Goal: Obtain resource: Download file/media

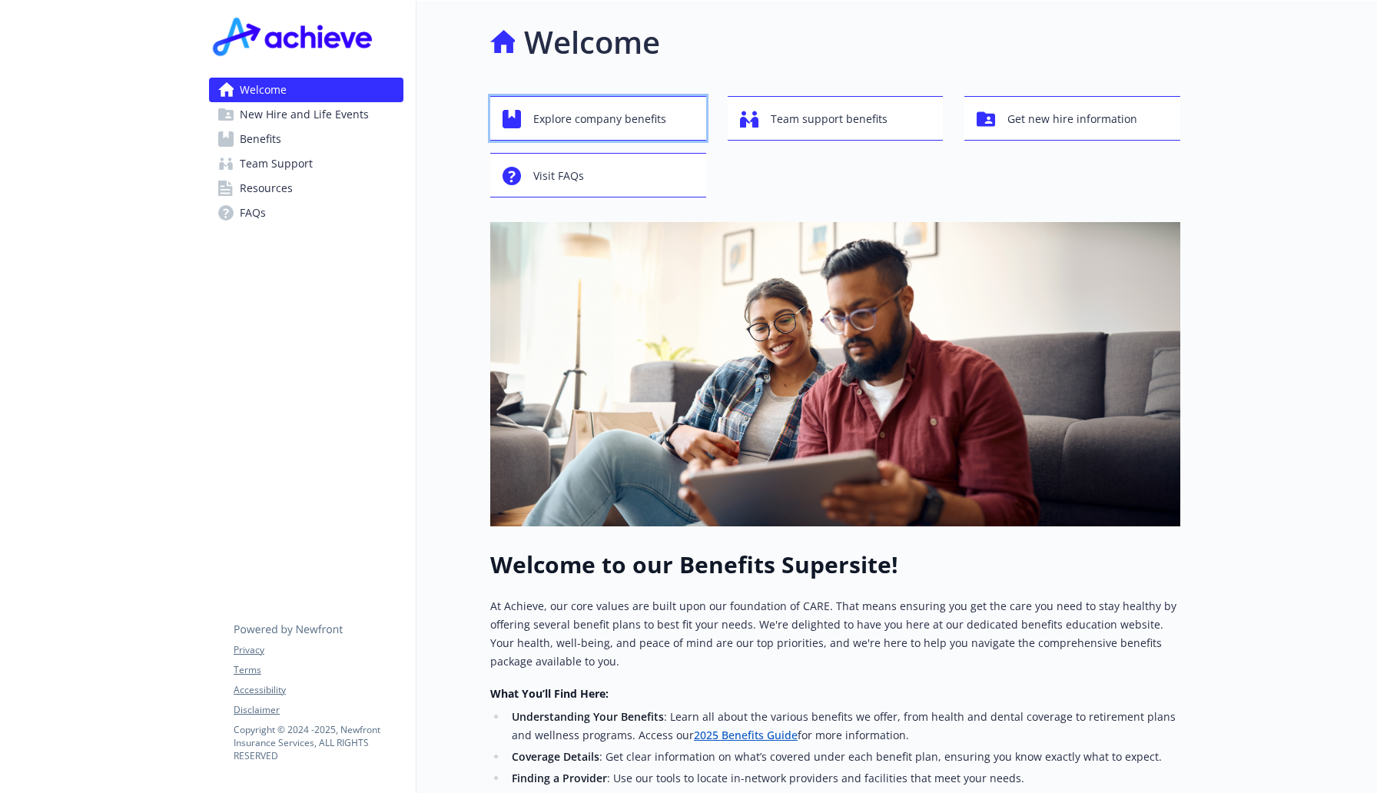
click at [617, 123] on span "Explore company benefits" at bounding box center [599, 118] width 133 height 29
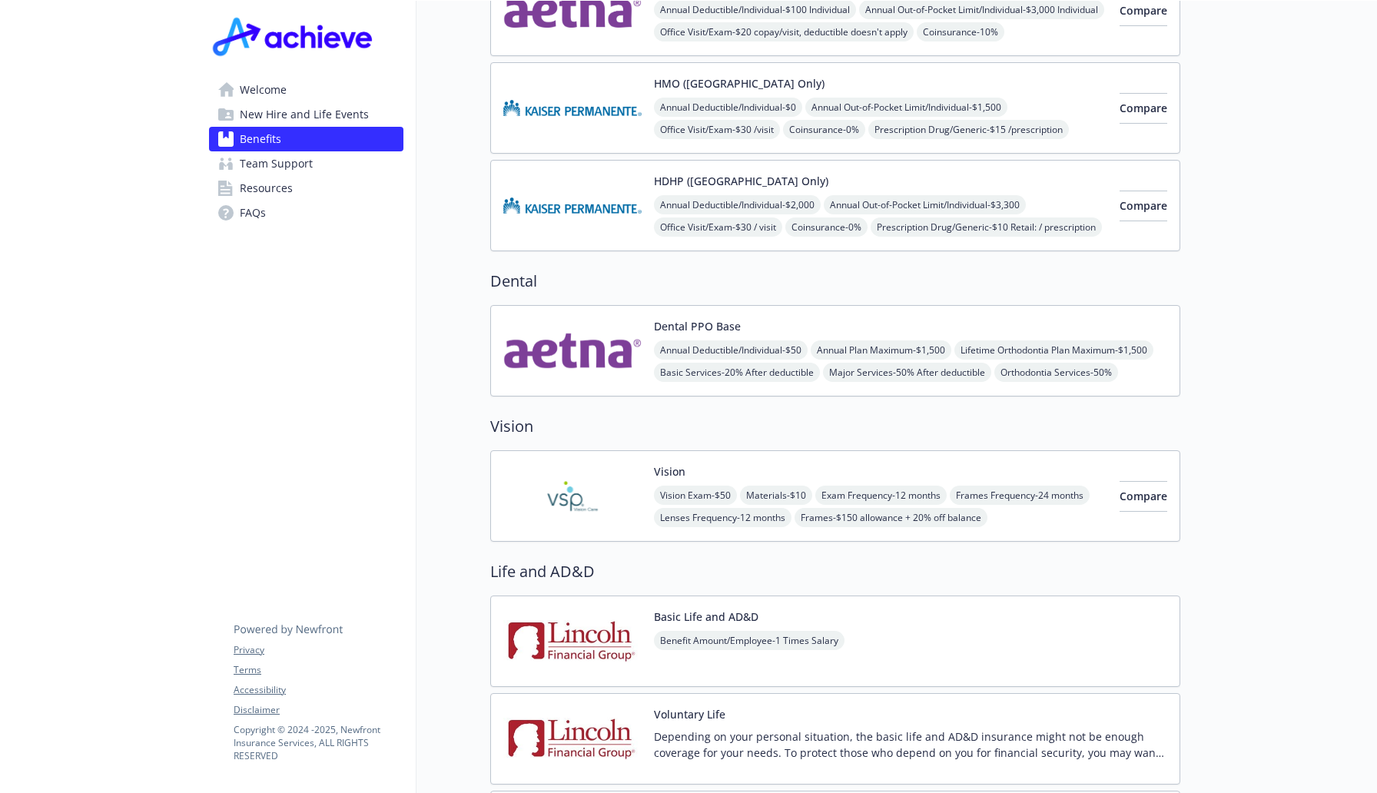
scroll to position [616, 1]
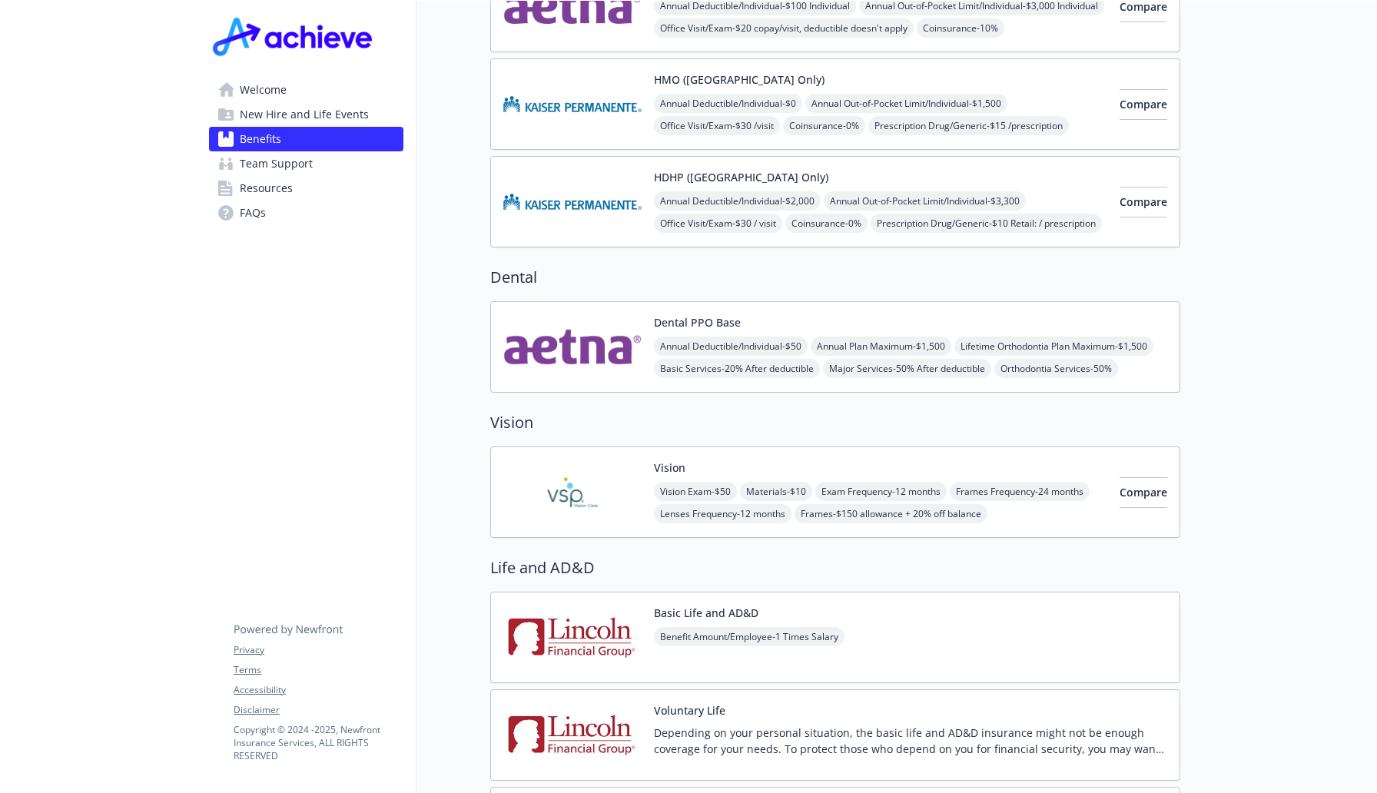
click at [260, 185] on span "Resources" at bounding box center [266, 188] width 53 height 25
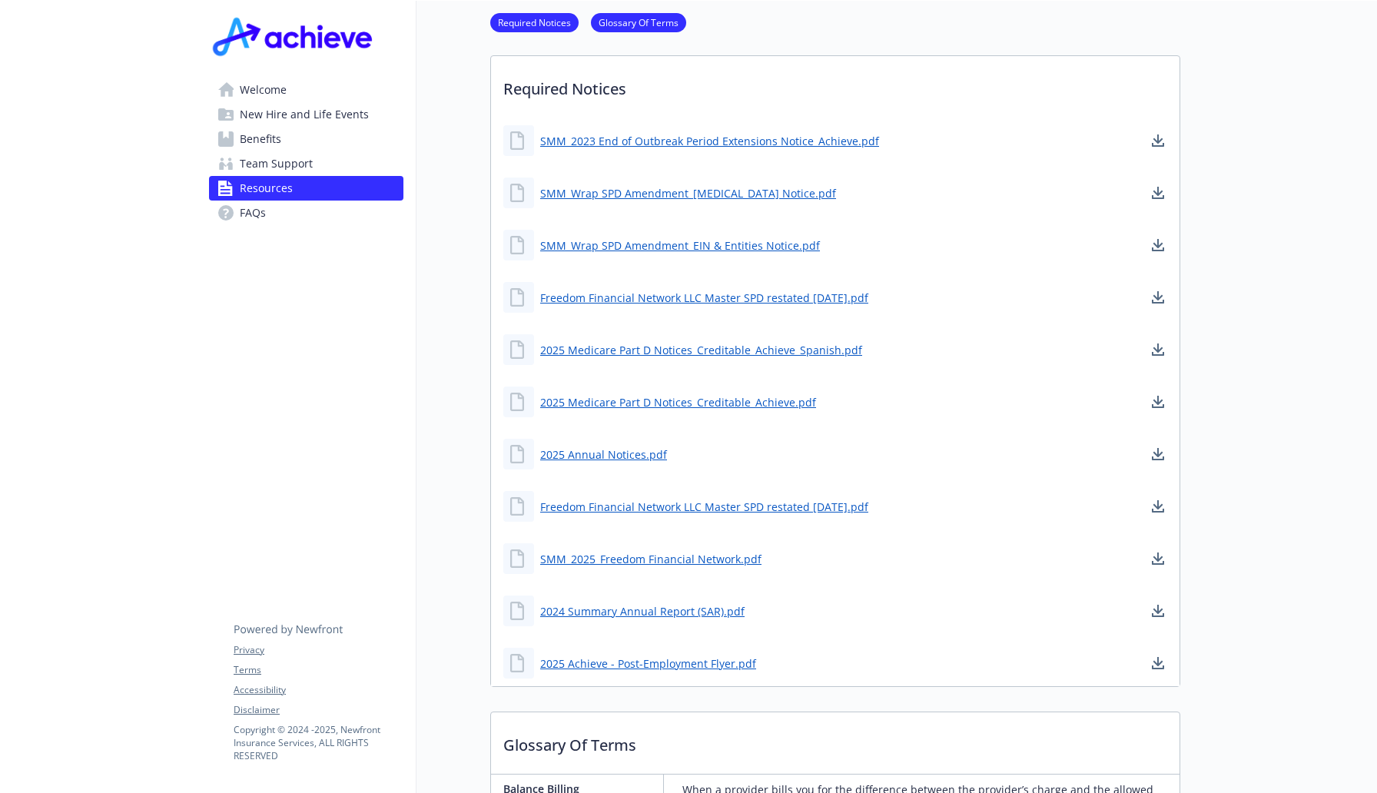
scroll to position [393, 0]
click at [654, 556] on link "SMM_2025_Freedom Financial Network.pdf" at bounding box center [652, 557] width 224 height 19
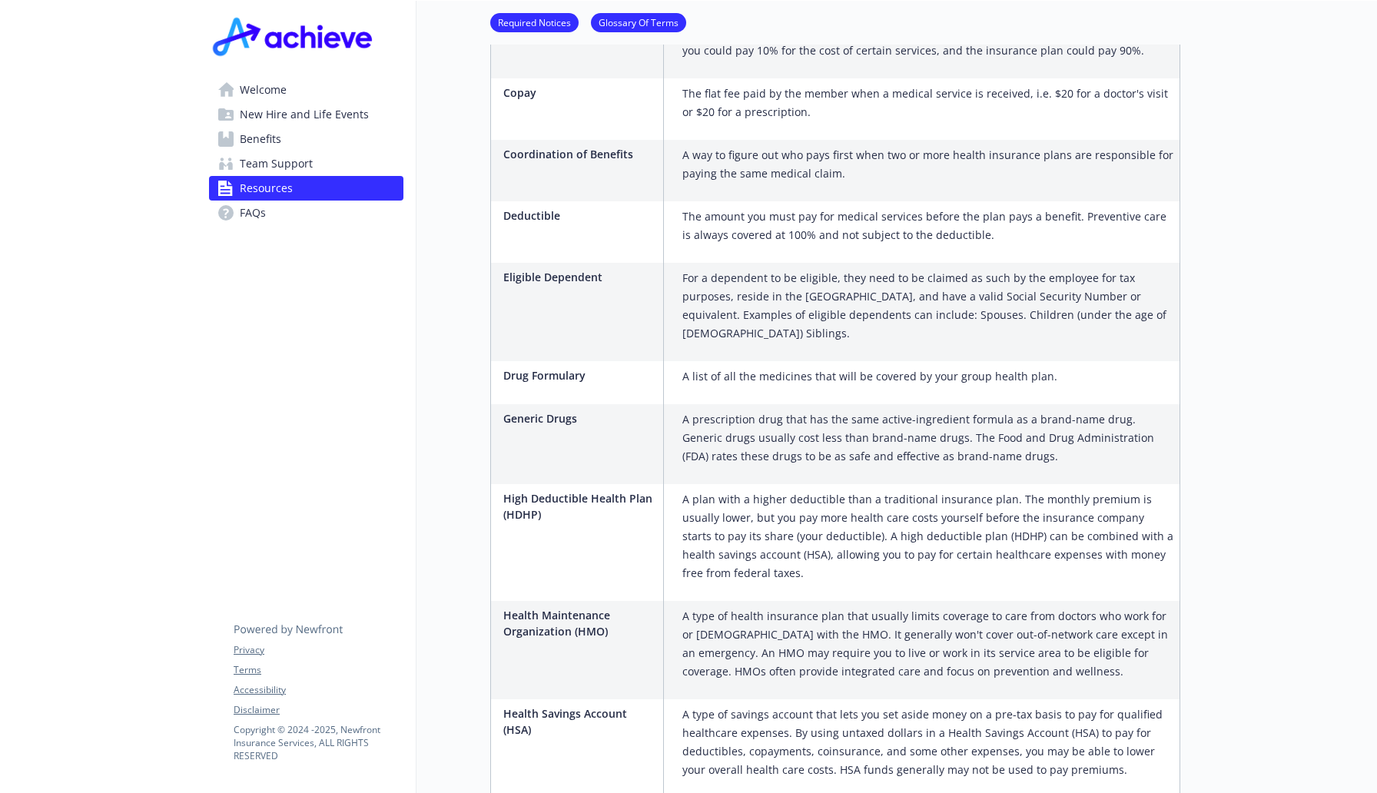
scroll to position [1463, 0]
